Goal: Navigation & Orientation: Find specific page/section

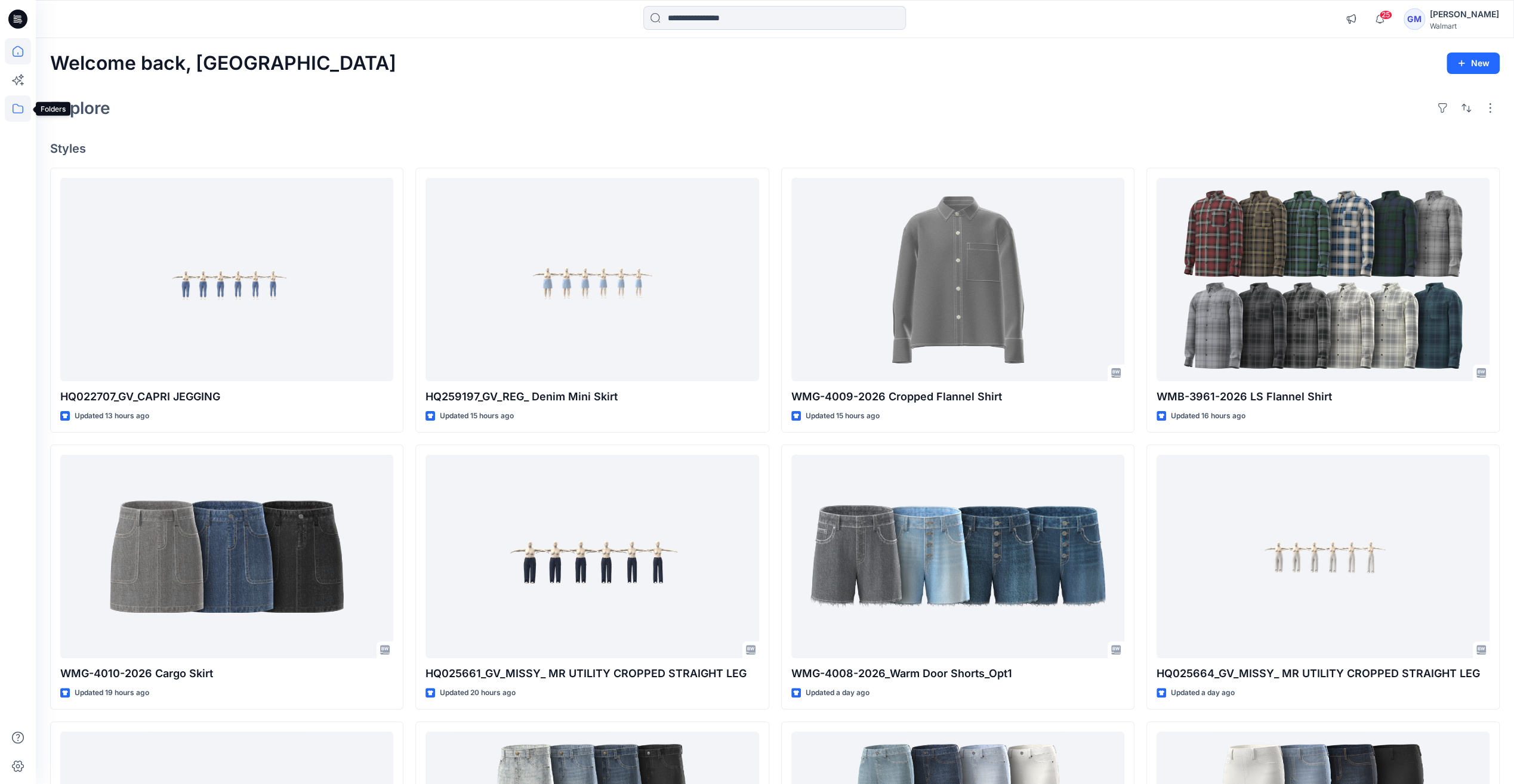
click at [13, 107] on icon at bounding box center [17, 108] width 11 height 10
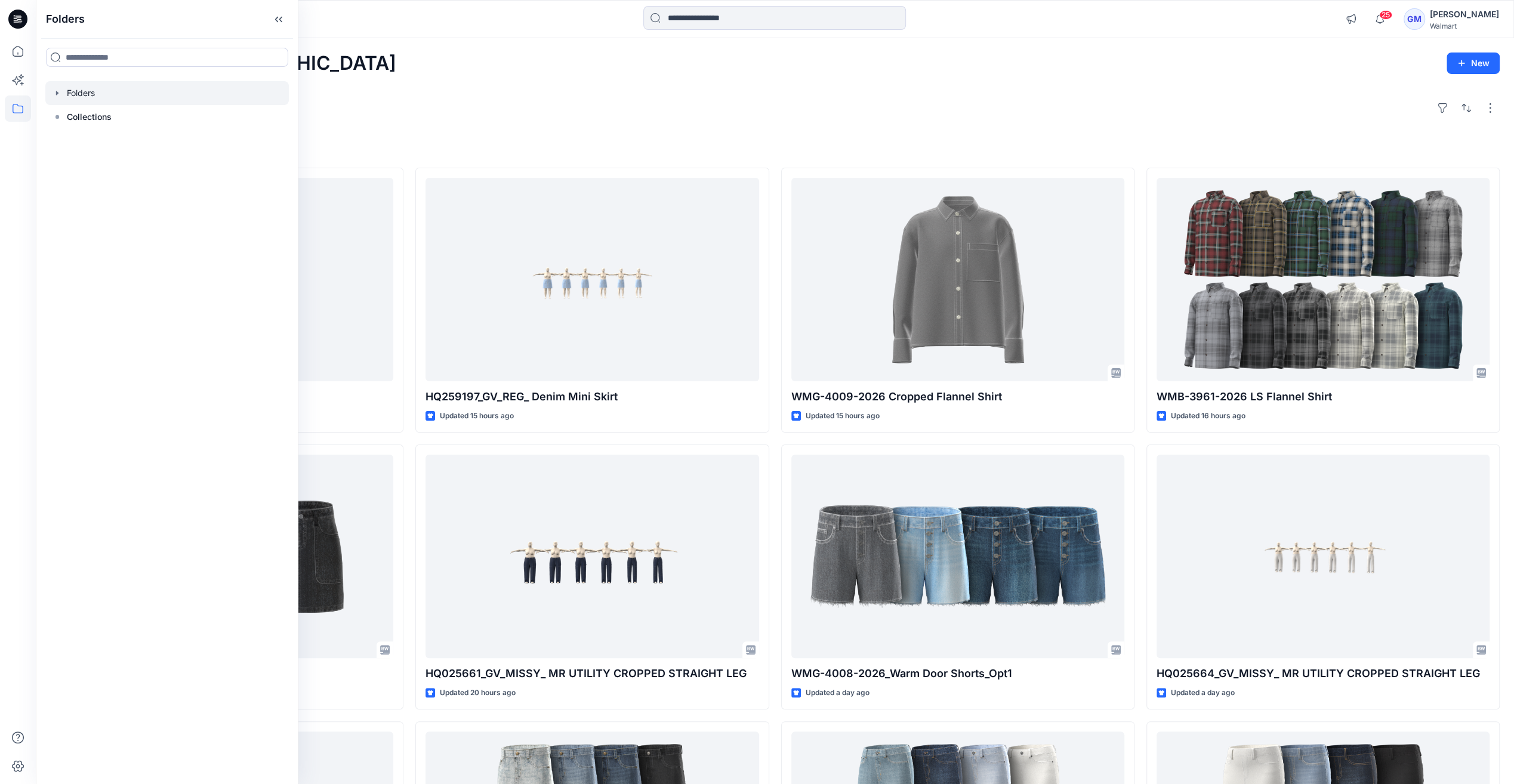
click at [93, 90] on div at bounding box center [167, 93] width 243 height 24
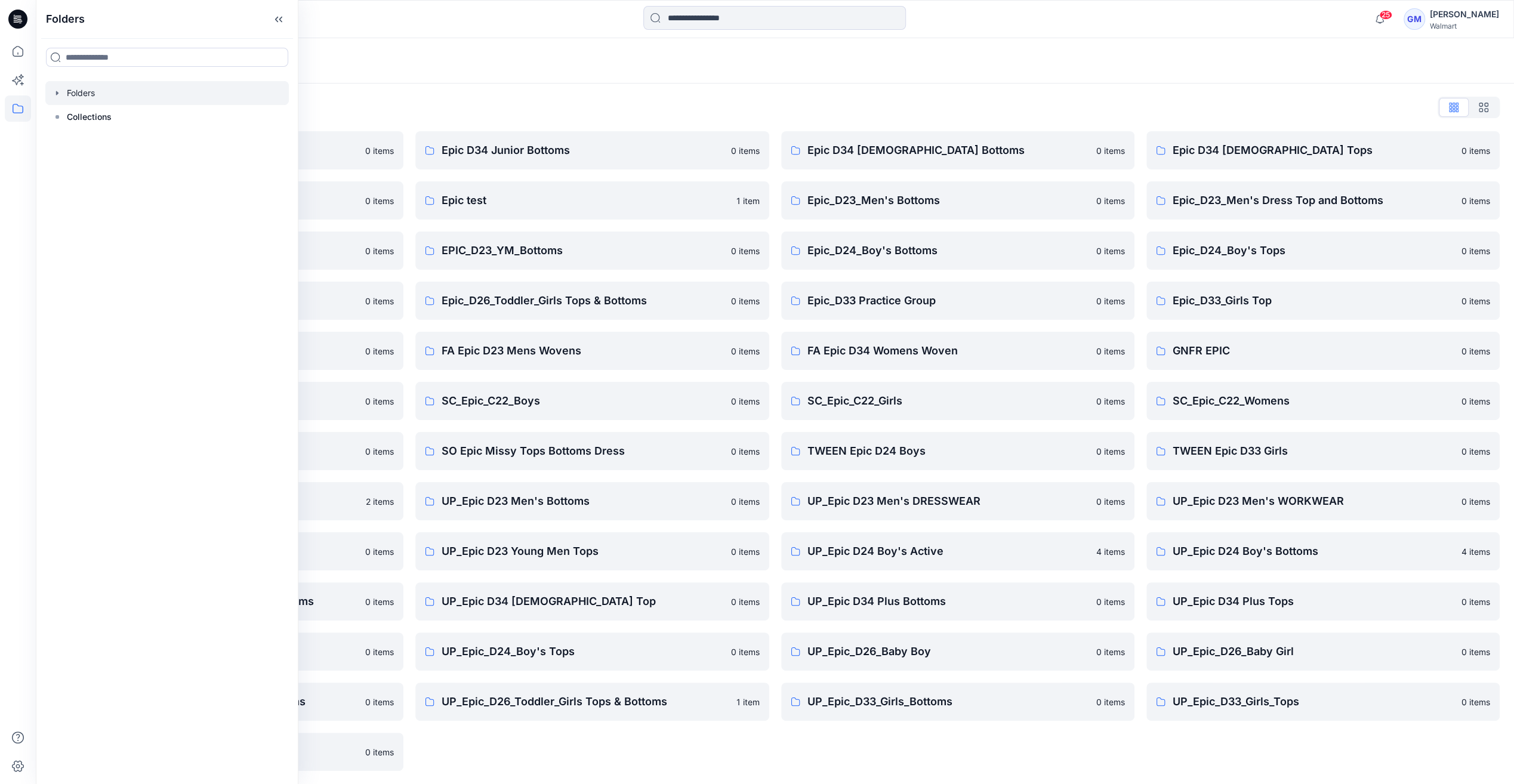
click at [442, 73] on div "Folders" at bounding box center [775, 61] width 1478 height 45
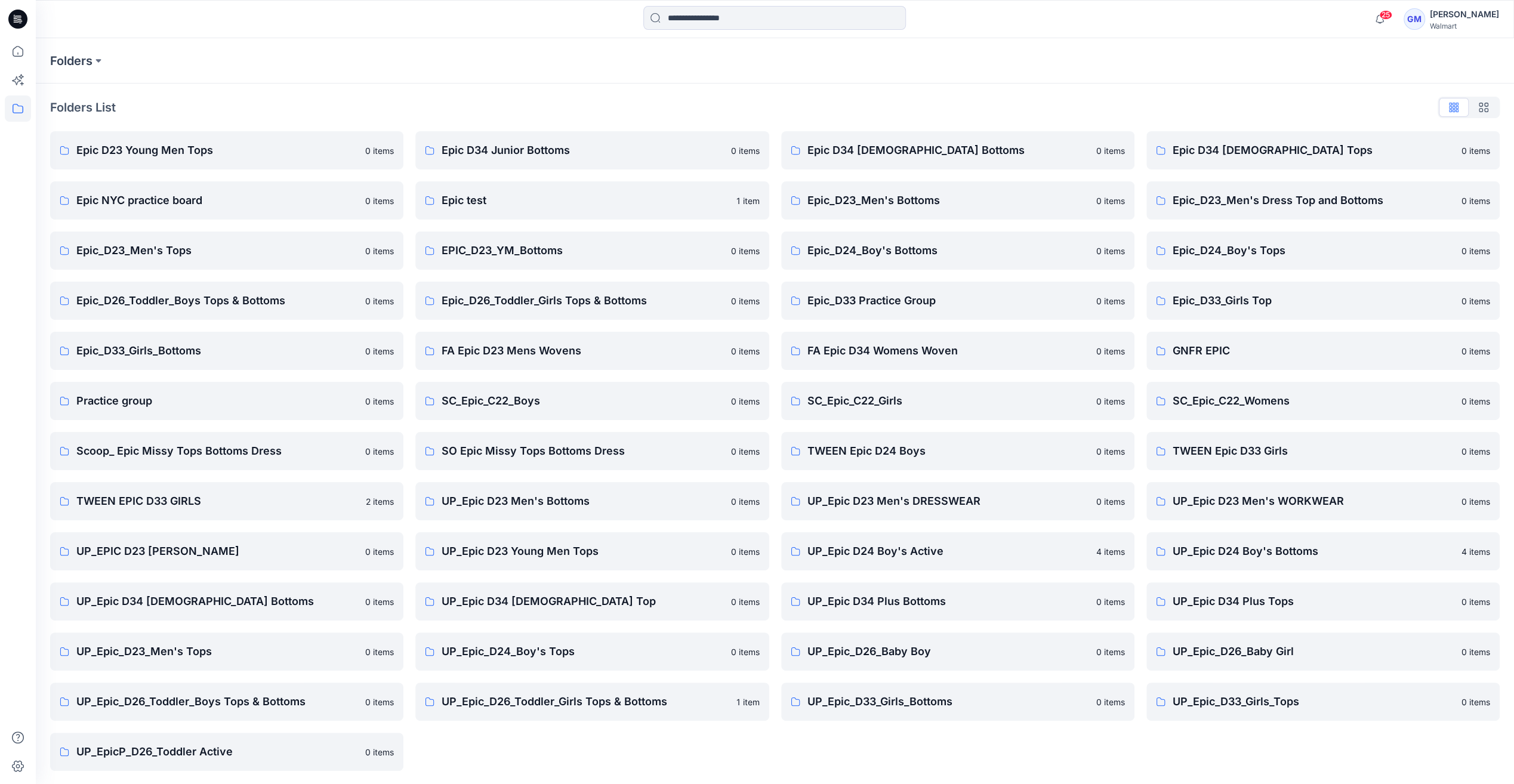
scroll to position [1, 0]
click at [30, 24] on div at bounding box center [17, 19] width 38 height 38
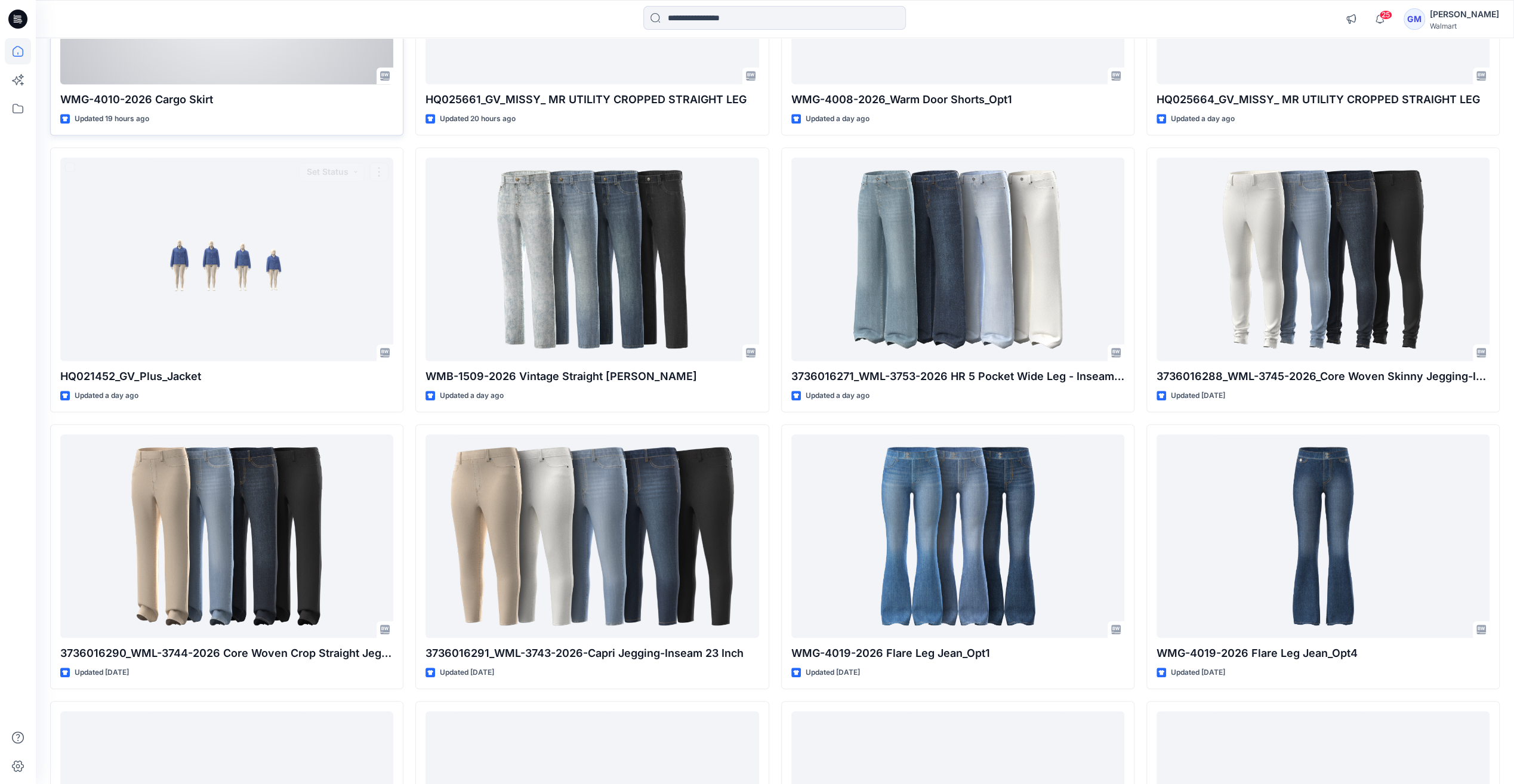
scroll to position [478, 0]
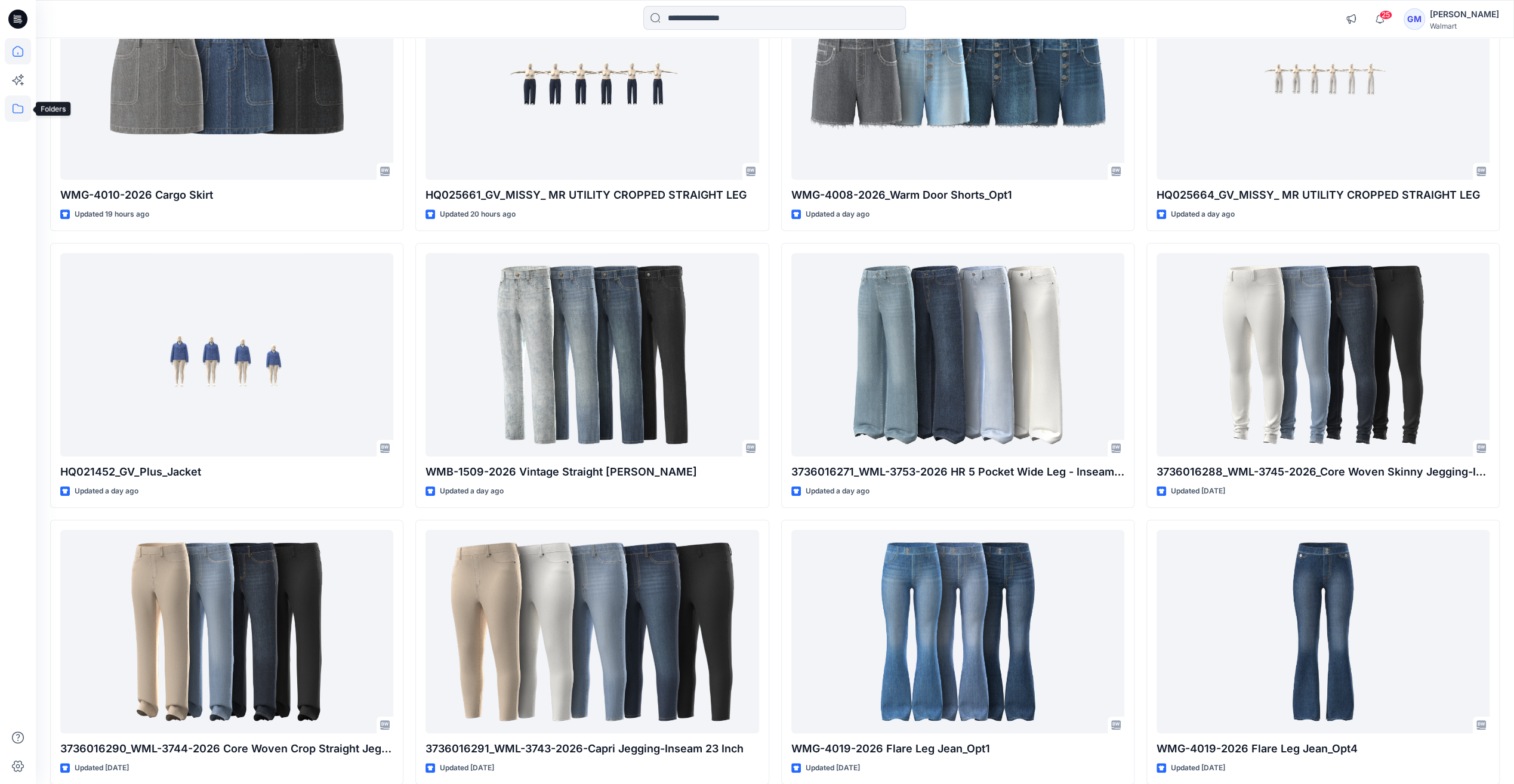
click at [22, 116] on icon at bounding box center [17, 108] width 26 height 26
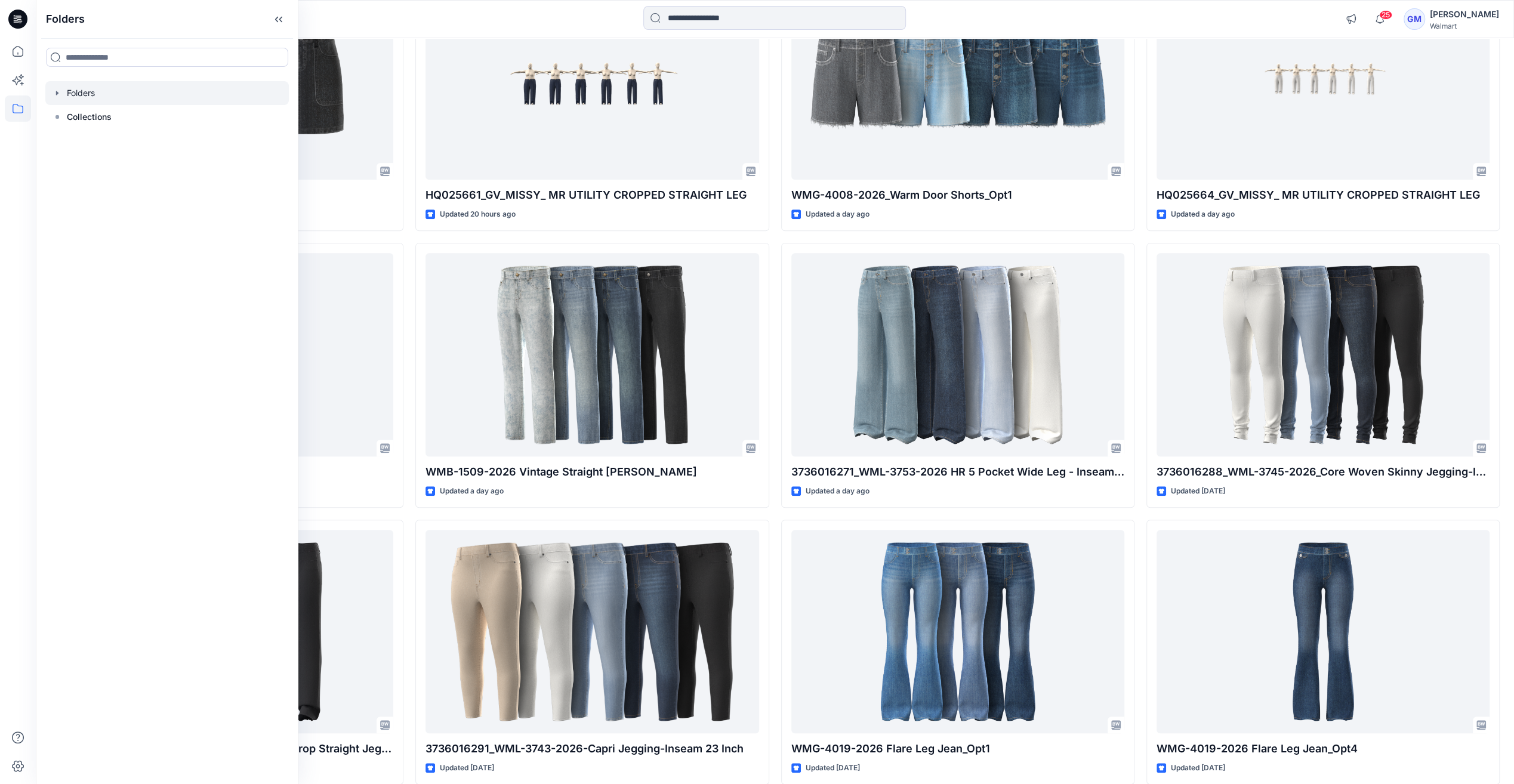
click at [95, 86] on div at bounding box center [167, 93] width 243 height 24
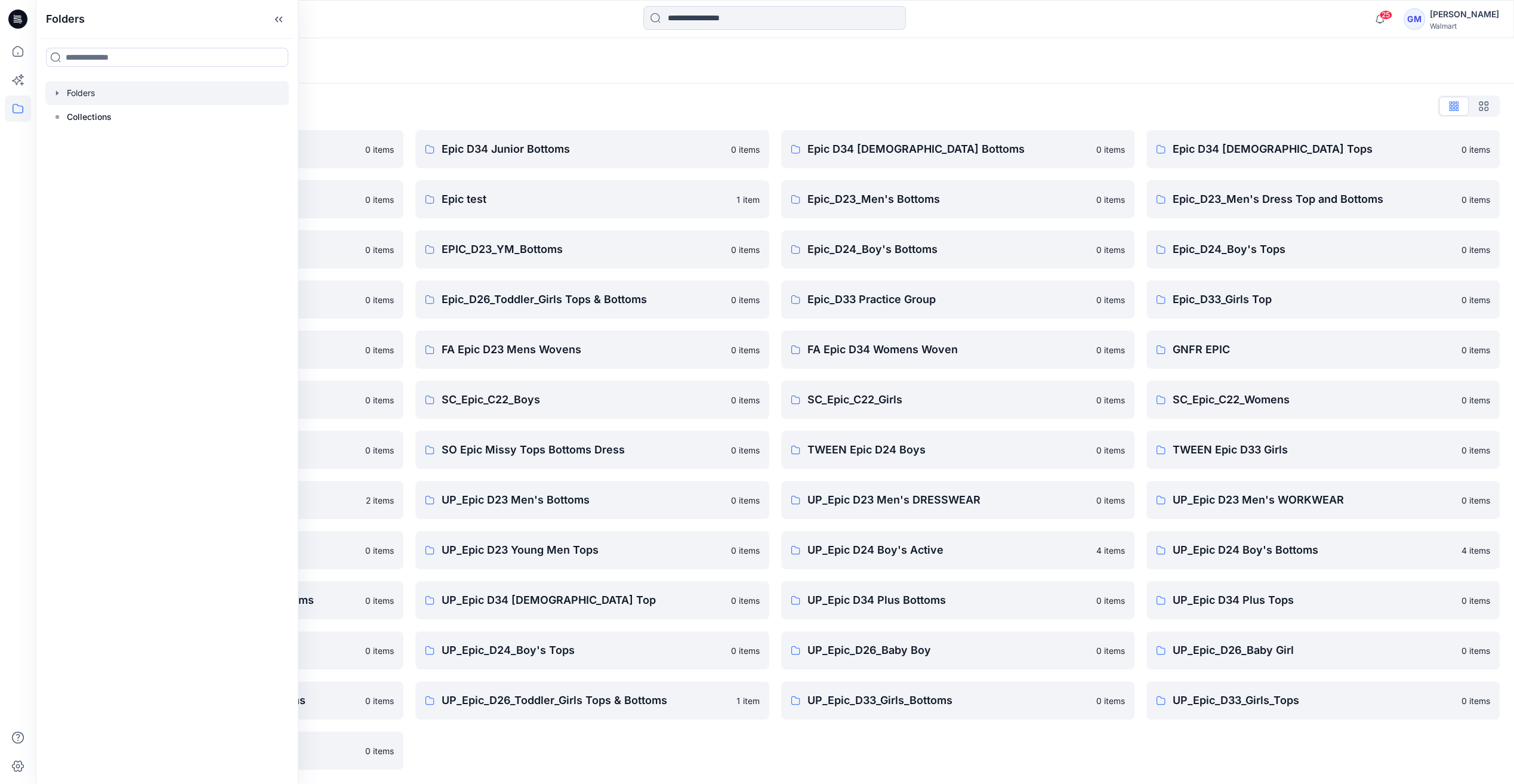
scroll to position [1, 0]
click at [269, 16] on icon at bounding box center [279, 19] width 19 height 20
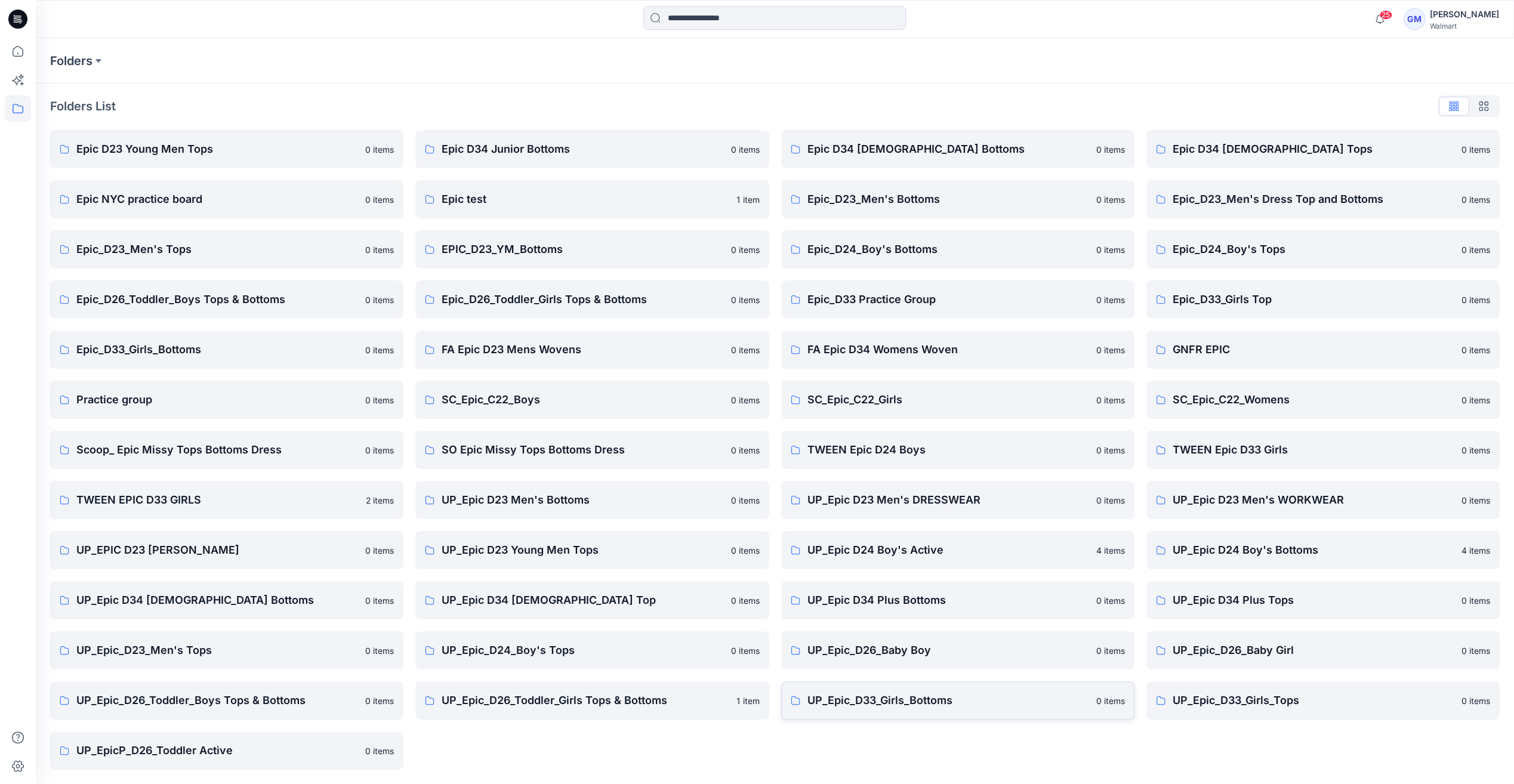
click at [958, 695] on p "UP_Epic_D33_Girls_Bottoms" at bounding box center [948, 700] width 281 height 17
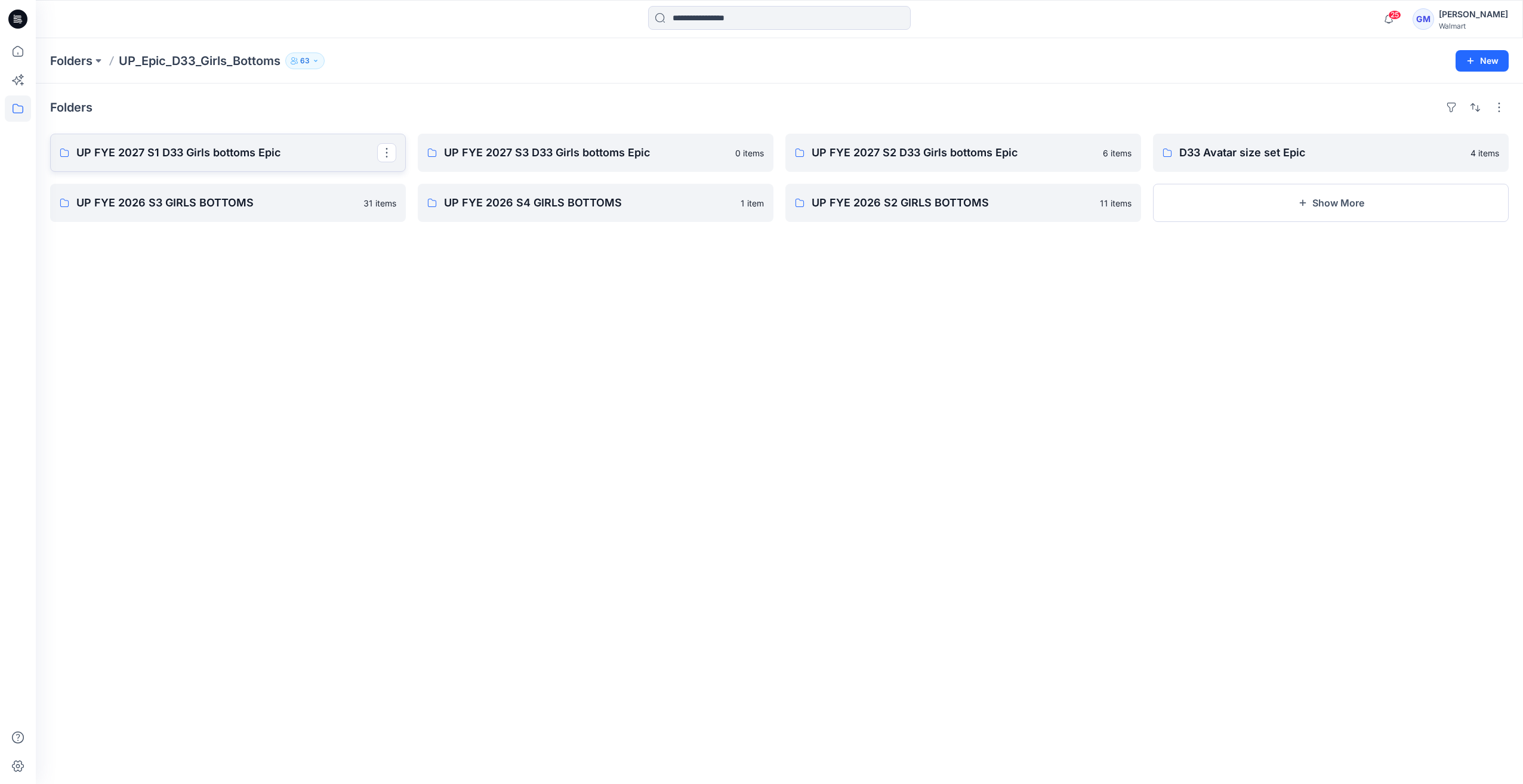
click at [185, 144] on p "UP FYE 2027 S1 D33 Girls bottoms Epic" at bounding box center [227, 153] width 301 height 17
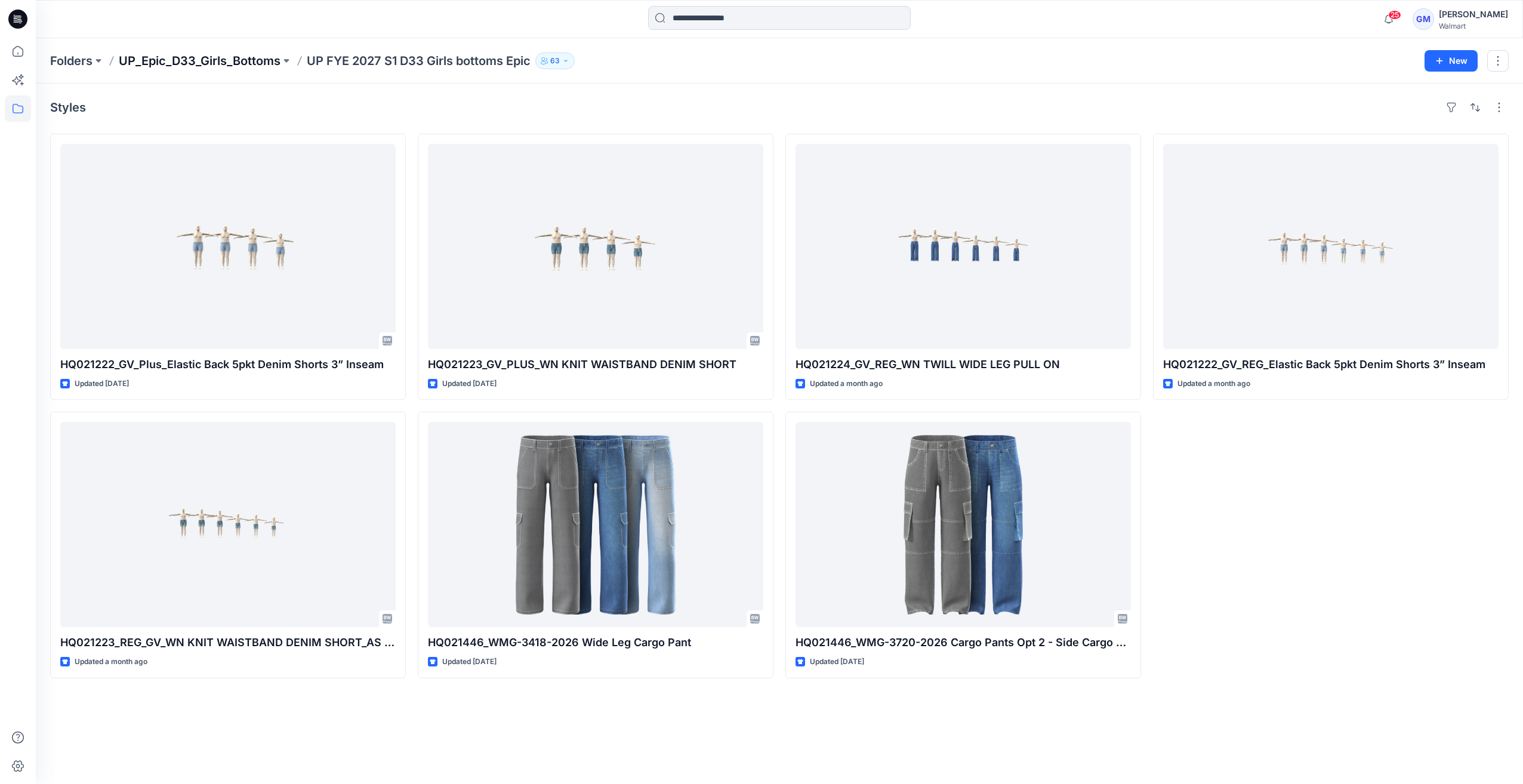
click at [203, 61] on p "UP_Epic_D33_Girls_Bottoms" at bounding box center [199, 61] width 162 height 17
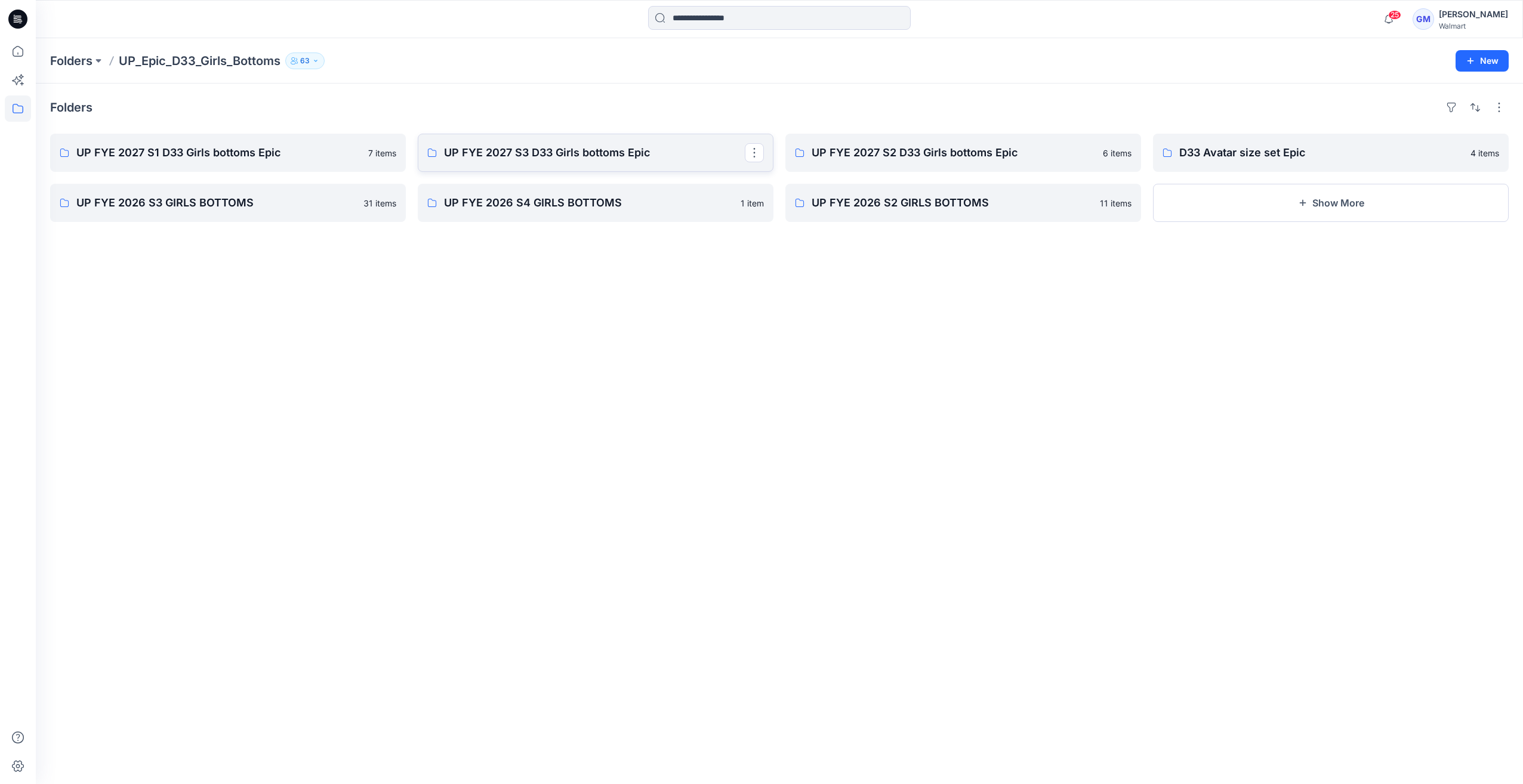
click at [563, 157] on p "UP FYE 2027 S3 D33 Girls bottoms Epic" at bounding box center [594, 153] width 301 height 17
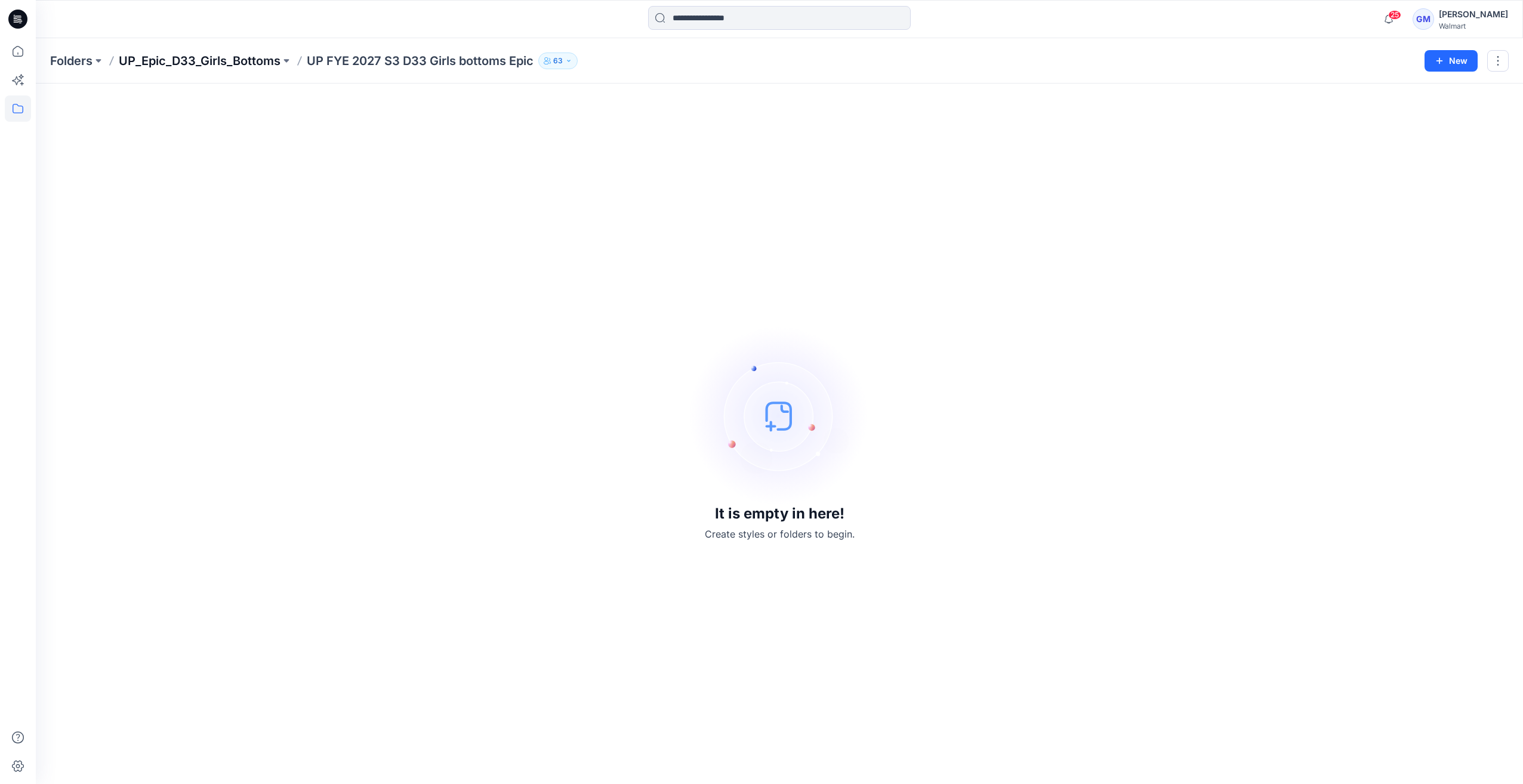
click at [231, 53] on p "UP_Epic_D33_Girls_Bottoms" at bounding box center [199, 61] width 162 height 17
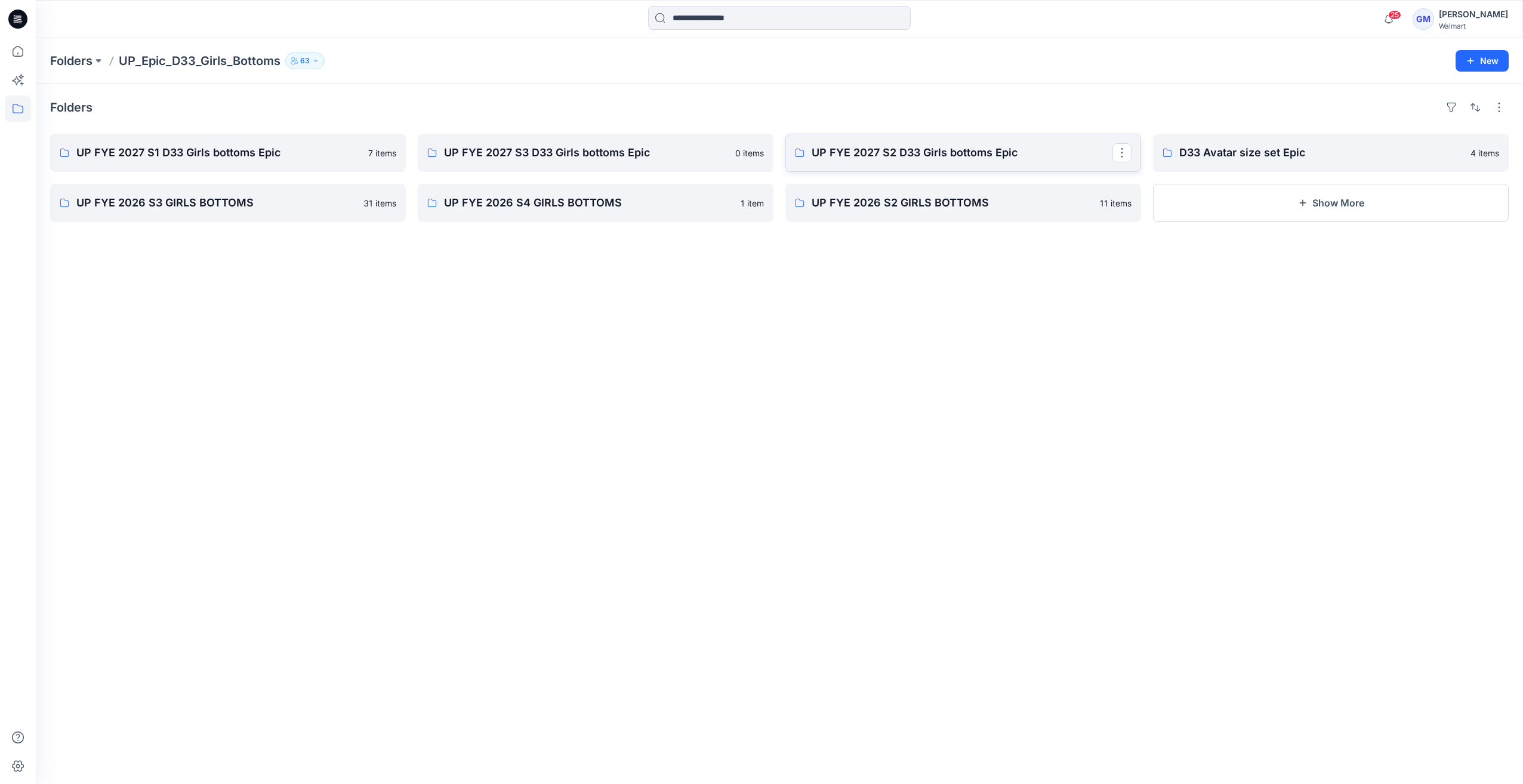
click at [862, 165] on link "UP FYE 2027 S2 D33 Girls bottoms Epic" at bounding box center [963, 153] width 355 height 38
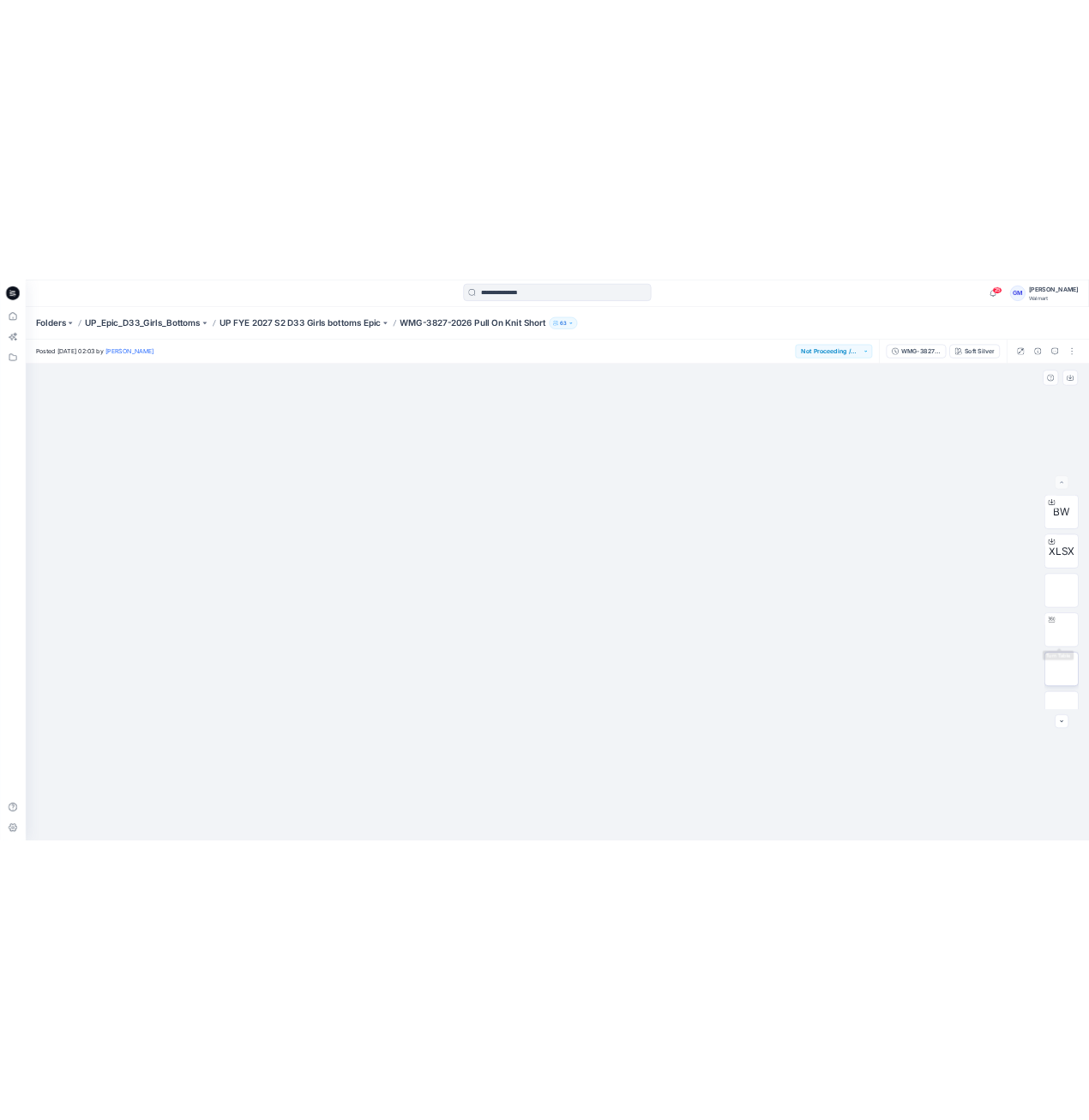
scroll to position [193, 0]
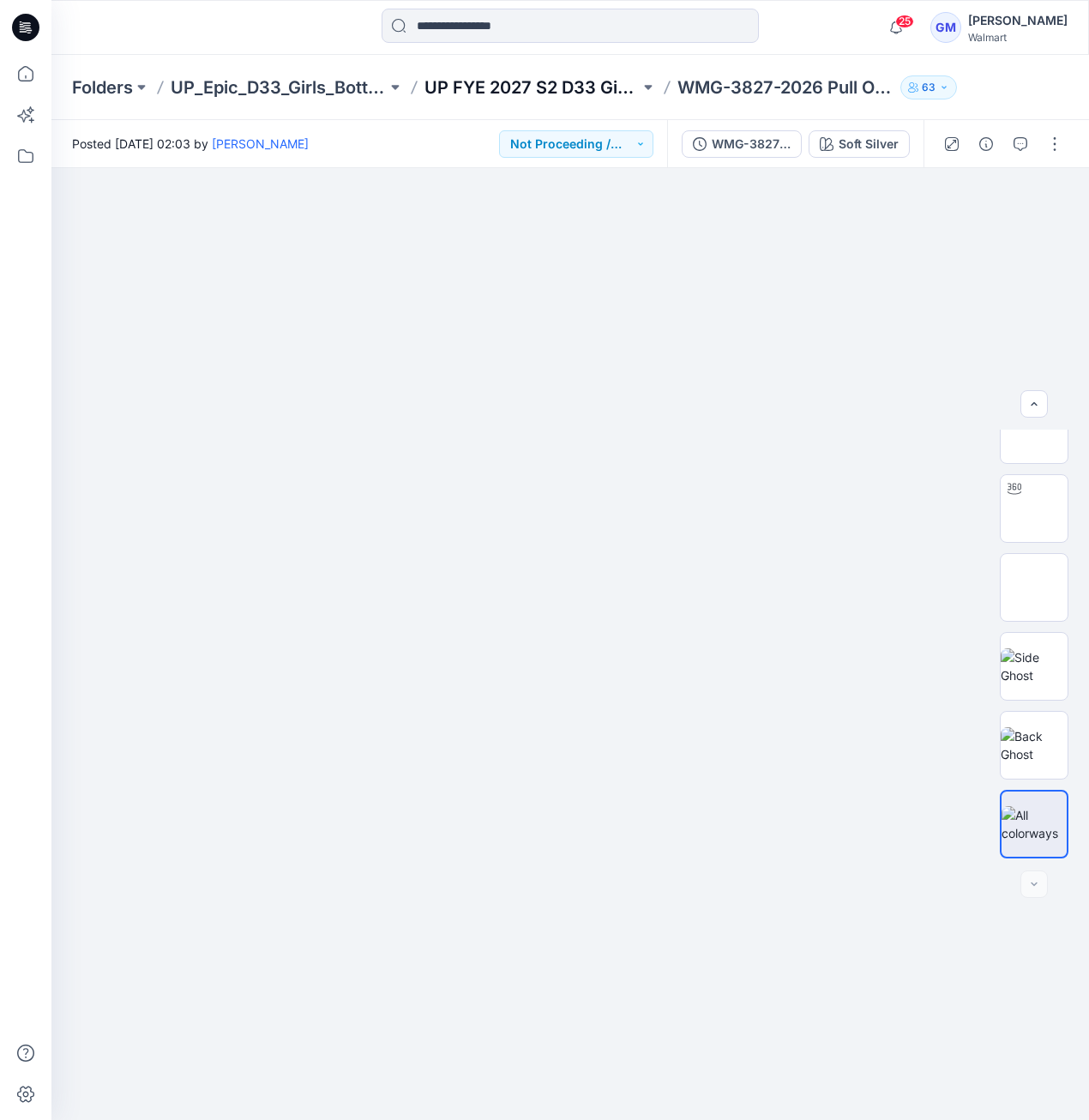
click at [601, 83] on p "UP FYE 2027 S2 D33 Girls bottoms Epic" at bounding box center [533, 88] width 217 height 24
